Goal: Navigation & Orientation: Find specific page/section

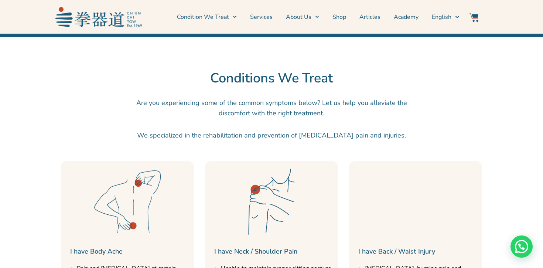
scroll to position [674, 0]
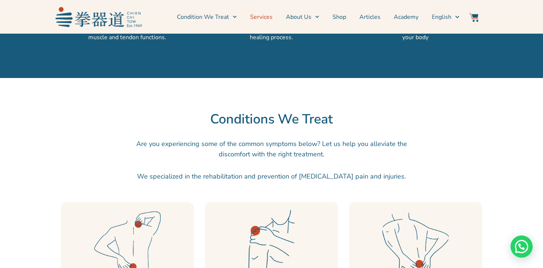
click at [266, 18] on link "Services" at bounding box center [261, 17] width 23 height 18
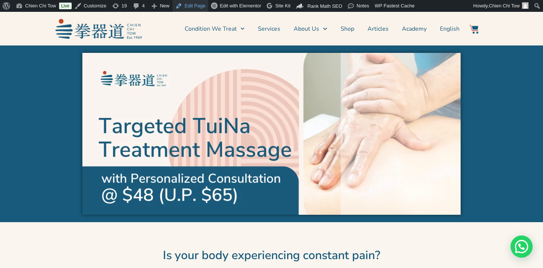
click at [207, 5] on link "Edit Page" at bounding box center [191, 6] width 36 height 12
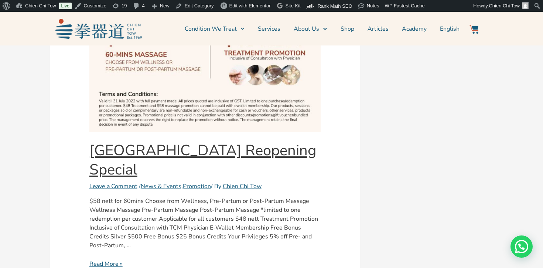
scroll to position [657, 0]
